Goal: Task Accomplishment & Management: Use online tool/utility

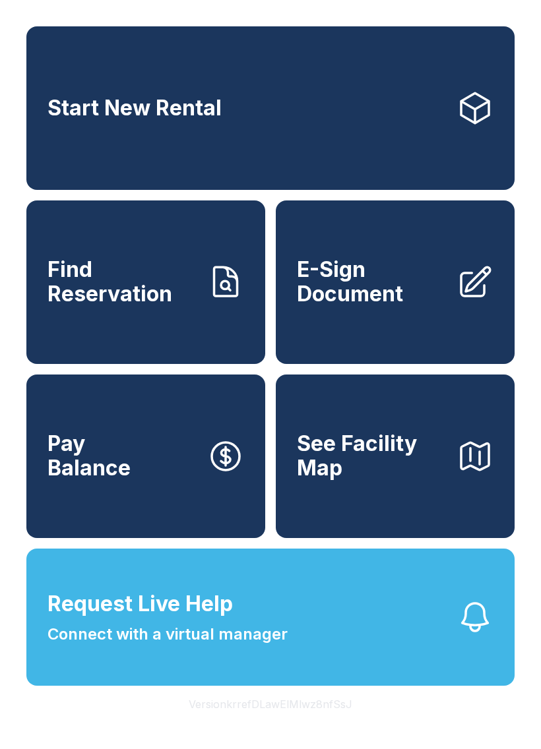
click at [448, 302] on link "E-Sign Document" at bounding box center [395, 283] width 239 height 164
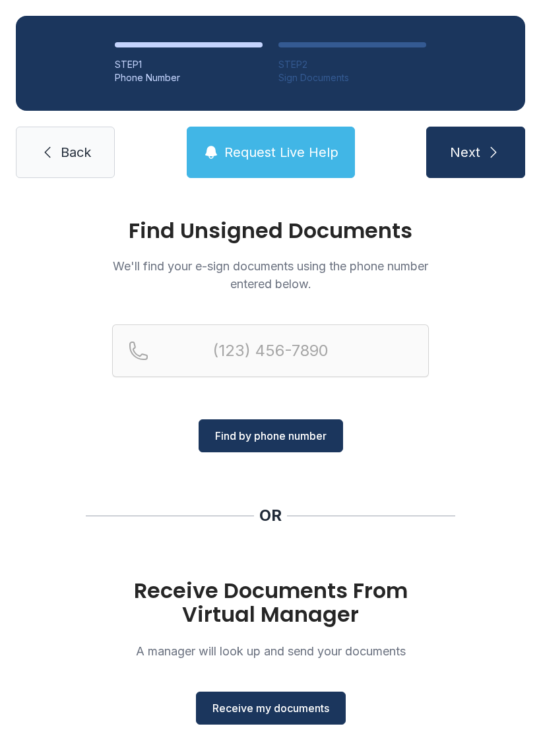
click at [309, 702] on span "Receive my documents" at bounding box center [270, 708] width 117 height 16
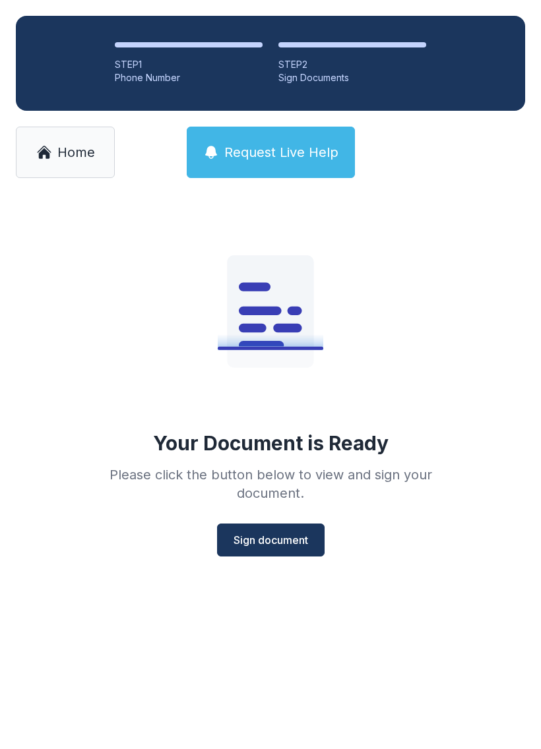
click at [270, 535] on span "Sign document" at bounding box center [270, 540] width 75 height 16
click at [65, 150] on span "Home" at bounding box center [76, 152] width 38 height 18
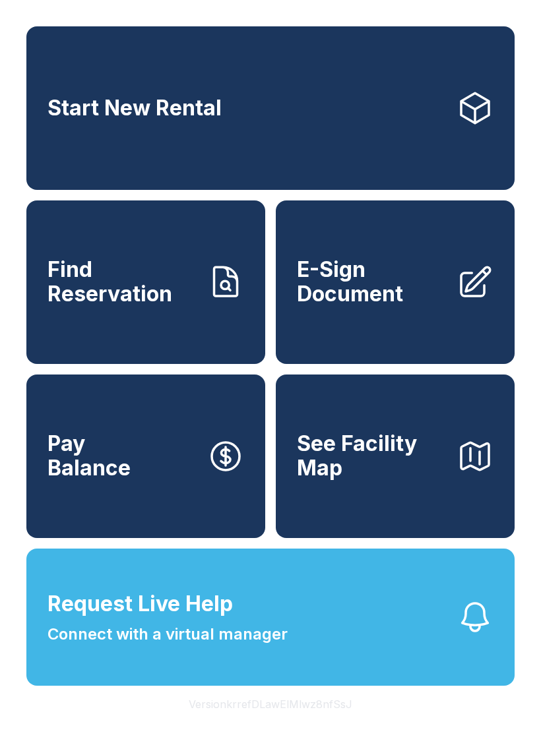
click at [371, 336] on link "E-Sign Document" at bounding box center [395, 283] width 239 height 164
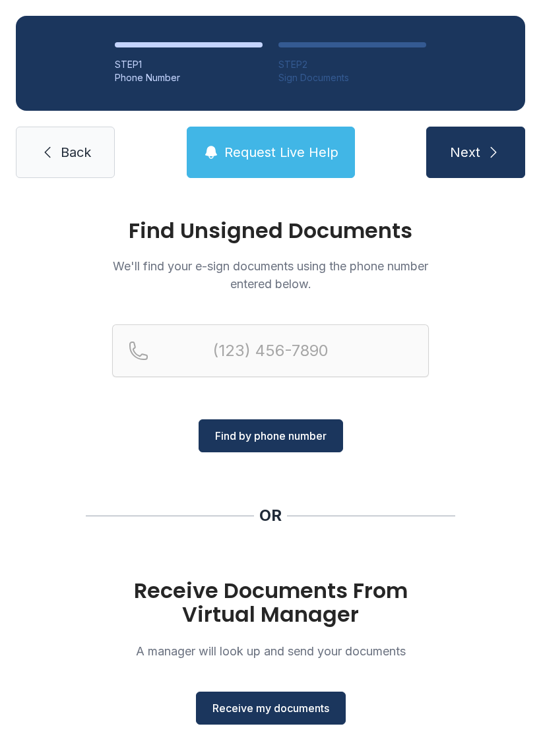
click at [278, 700] on button "Receive my documents" at bounding box center [271, 708] width 150 height 33
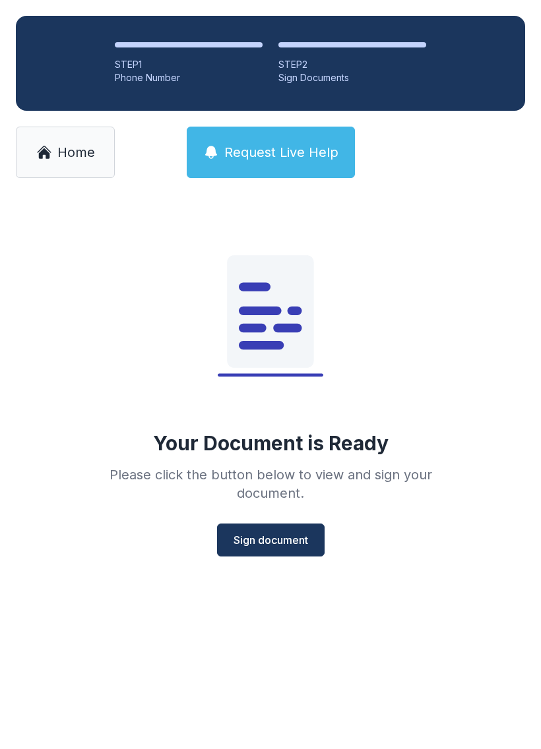
click at [281, 549] on button "Sign document" at bounding box center [271, 540] width 108 height 33
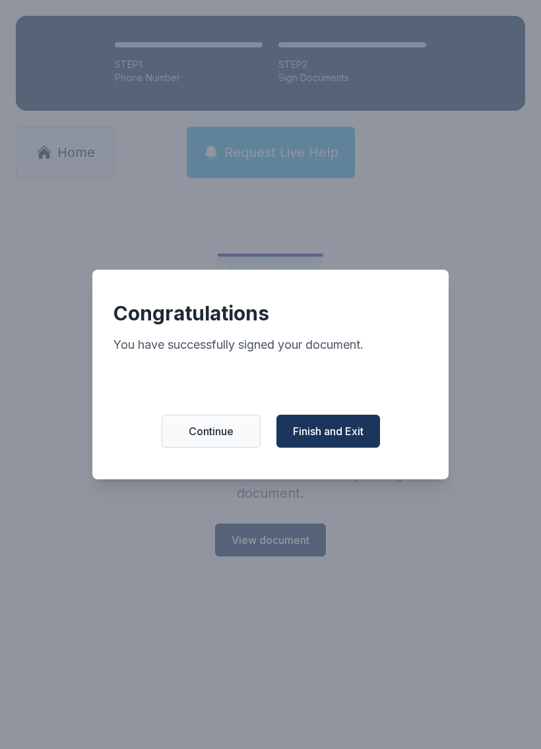
click at [352, 439] on span "Finish and Exit" at bounding box center [328, 431] width 71 height 16
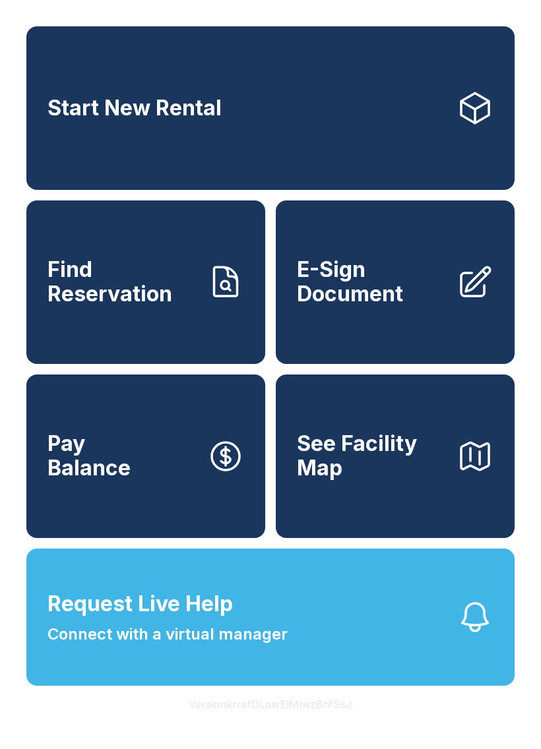
click at [353, 284] on span "E-Sign Document" at bounding box center [371, 282] width 149 height 48
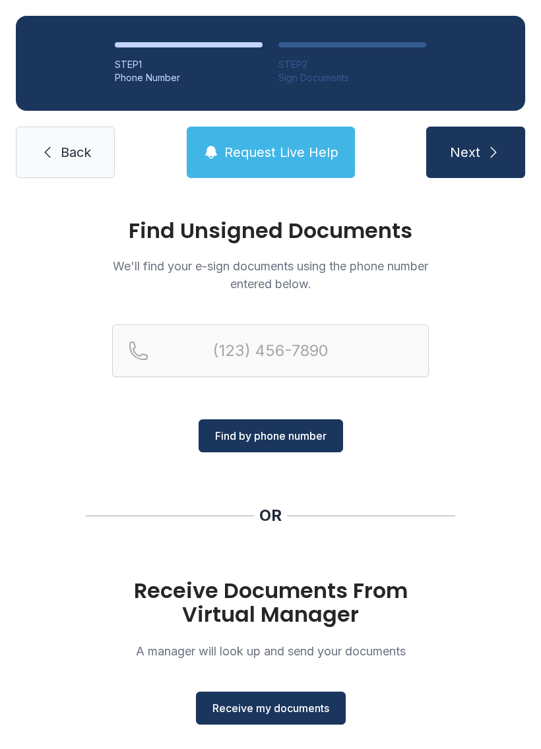
click at [274, 708] on span "Receive my documents" at bounding box center [270, 708] width 117 height 16
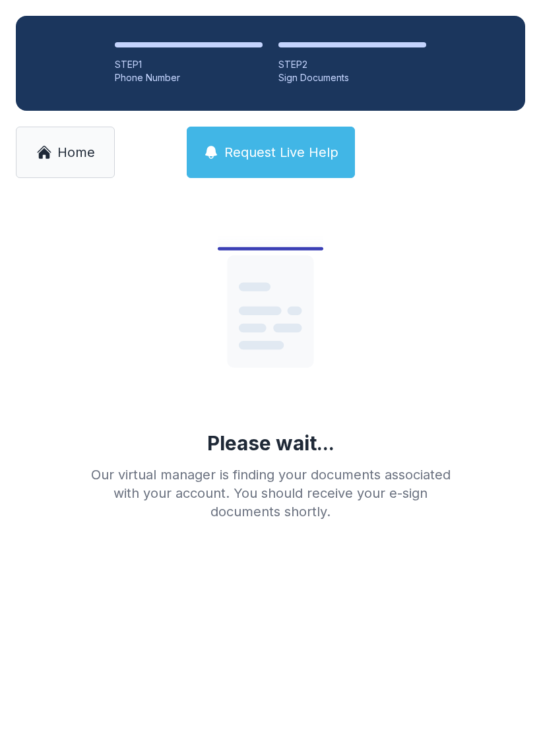
click at [46, 160] on icon at bounding box center [44, 152] width 16 height 16
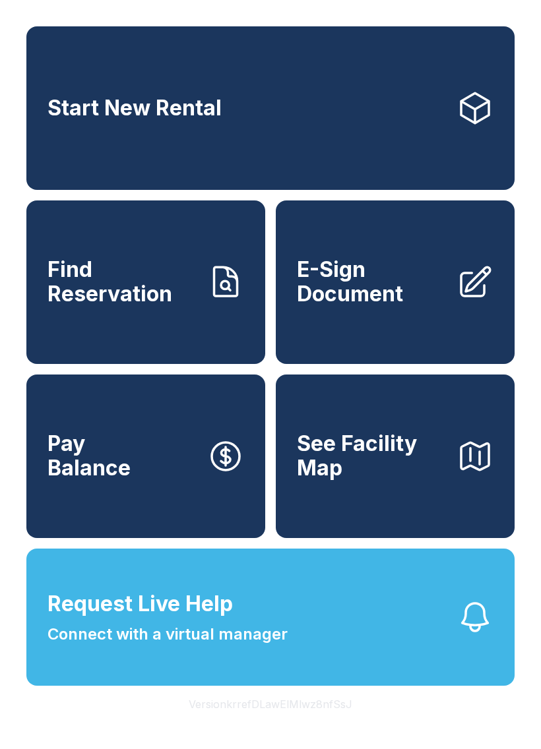
click at [380, 306] on span "E-Sign Document" at bounding box center [371, 282] width 149 height 48
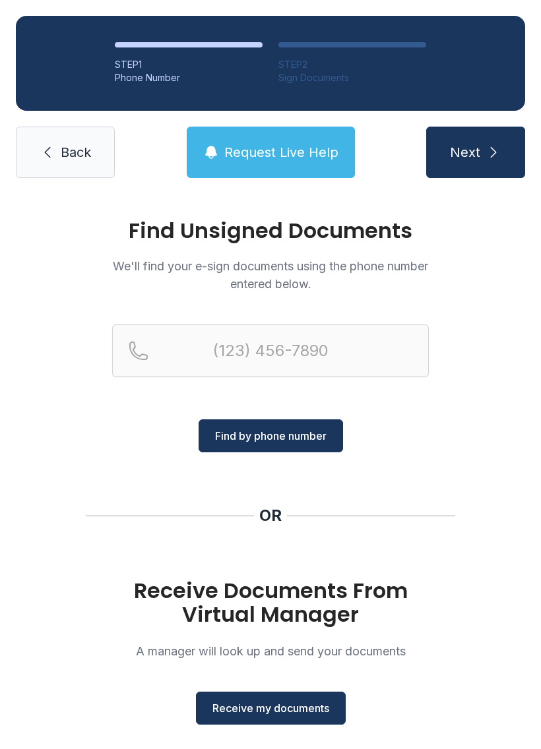
click at [272, 712] on span "Receive my documents" at bounding box center [270, 708] width 117 height 16
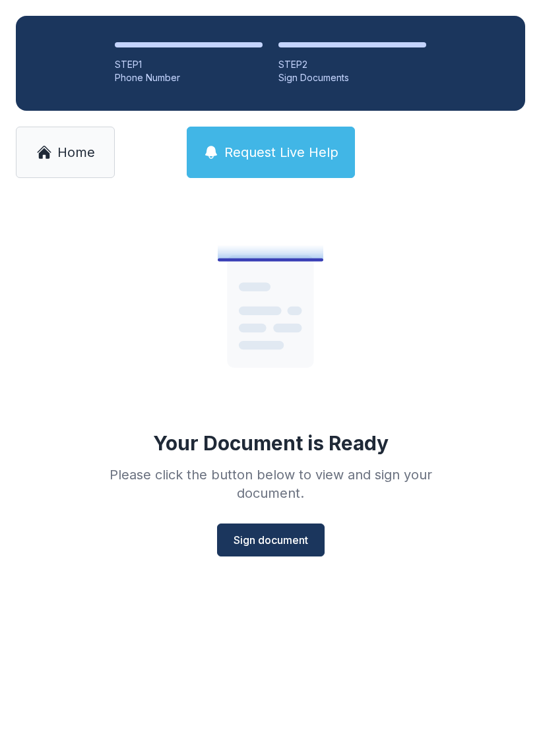
click at [276, 545] on span "Sign document" at bounding box center [270, 540] width 75 height 16
